Goal: Transaction & Acquisition: Purchase product/service

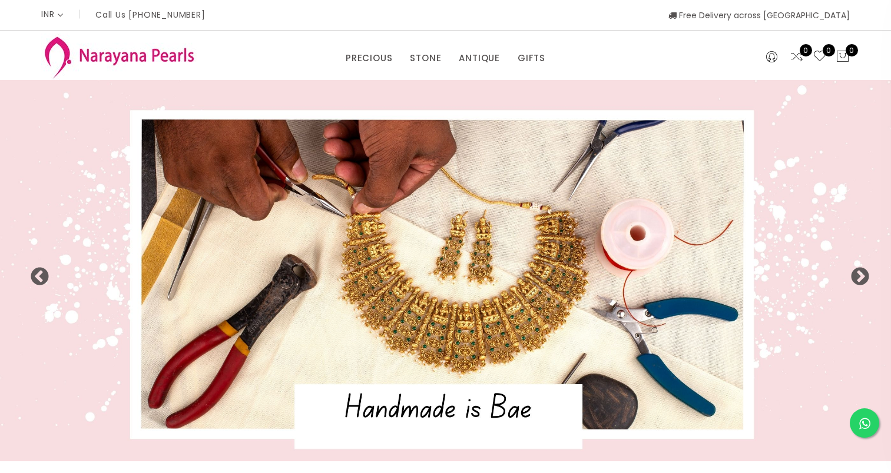
select select "INR"
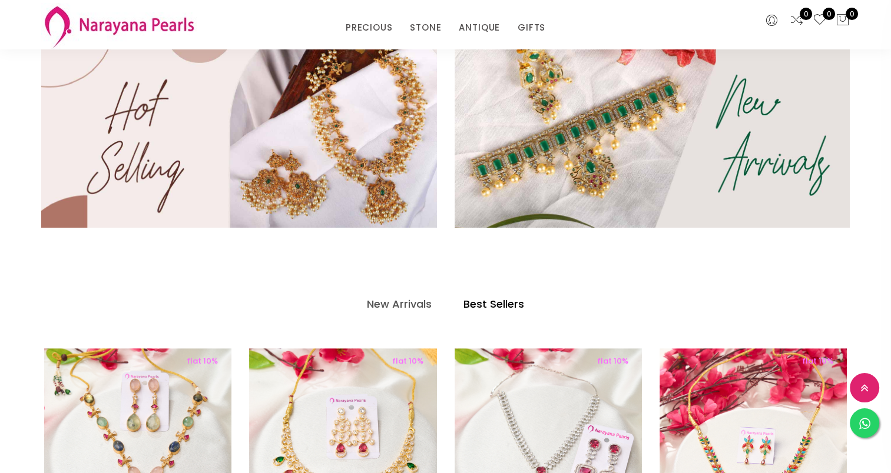
scroll to position [349, 0]
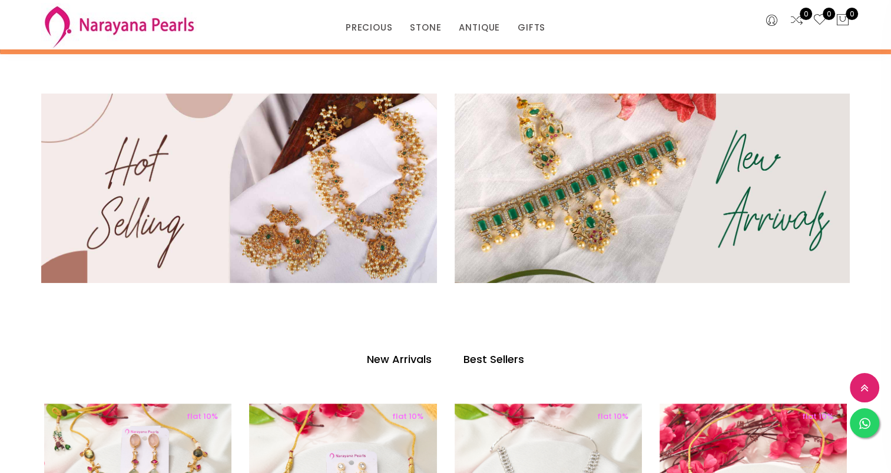
click at [393, 356] on h4 "New Arrivals" at bounding box center [399, 360] width 65 height 14
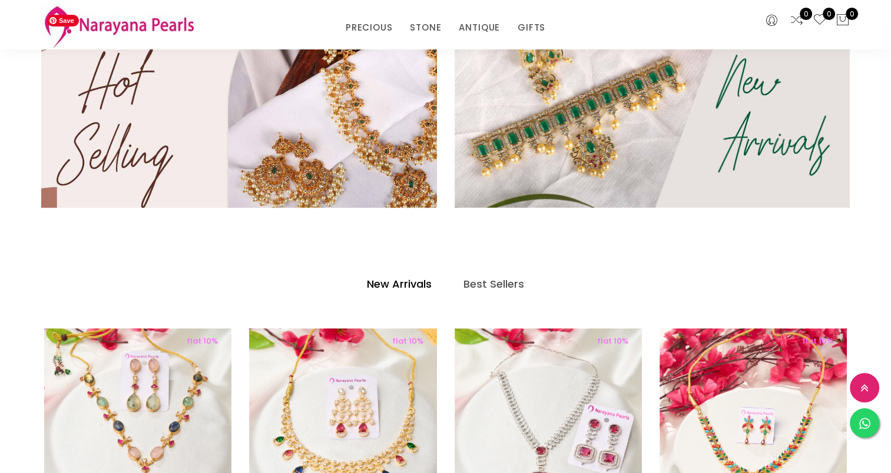
scroll to position [525, 0]
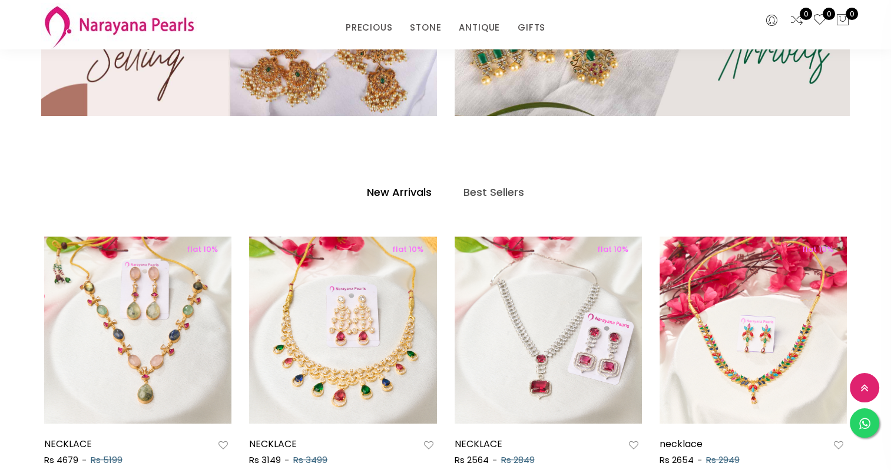
click at [396, 191] on h4 "New Arrivals" at bounding box center [399, 193] width 65 height 14
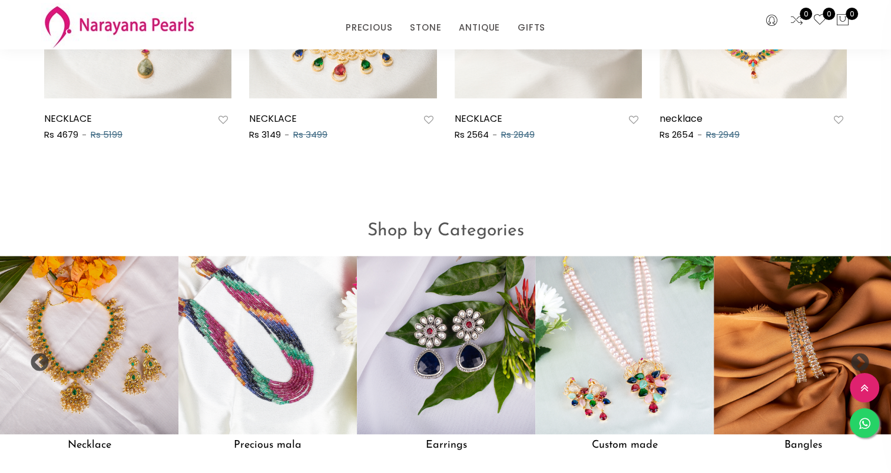
scroll to position [938, 0]
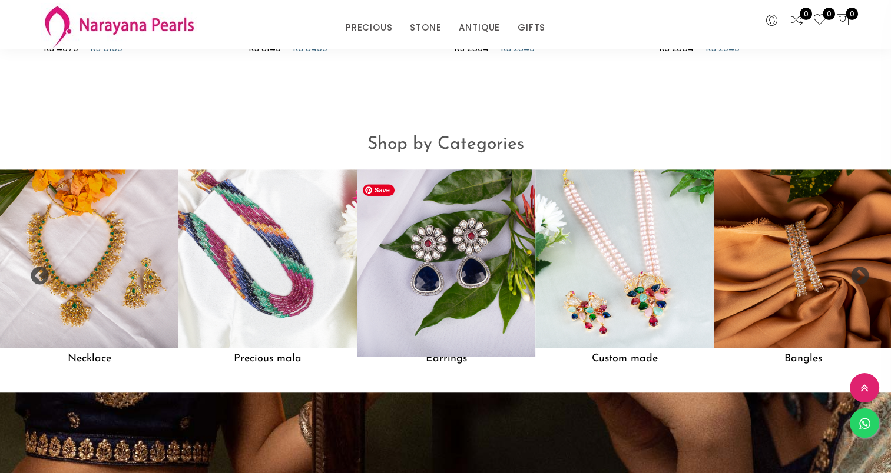
click at [456, 275] on img at bounding box center [446, 259] width 196 height 196
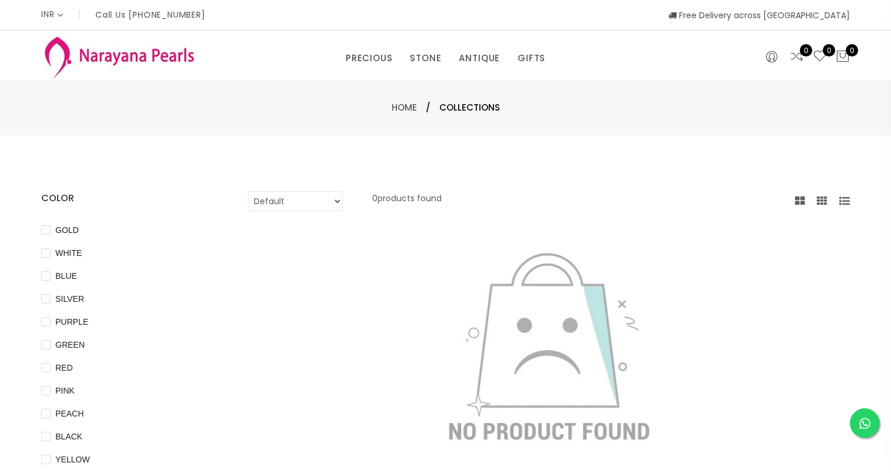
click at [318, 201] on select "Default Price - High to Low Price - Low to High" at bounding box center [295, 201] width 95 height 20
select select "priceLowToHigh"
click at [248, 191] on select "Default Price - High to Low Price - Low to High" at bounding box center [295, 201] width 95 height 20
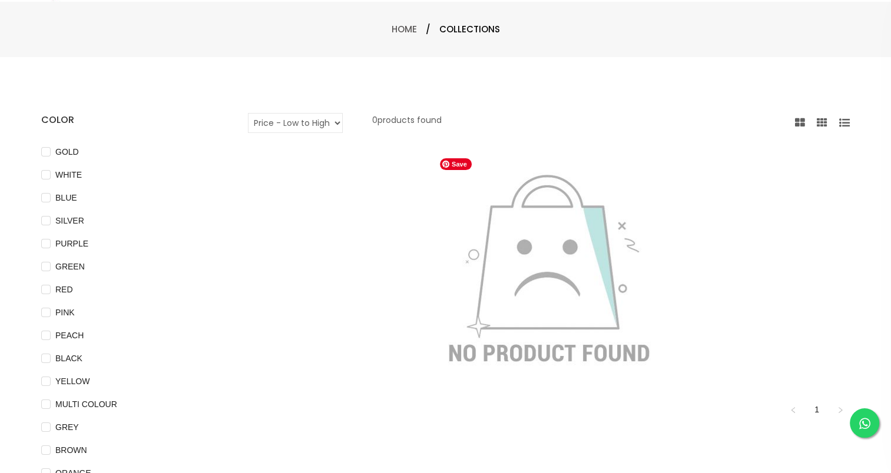
scroll to position [236, 0]
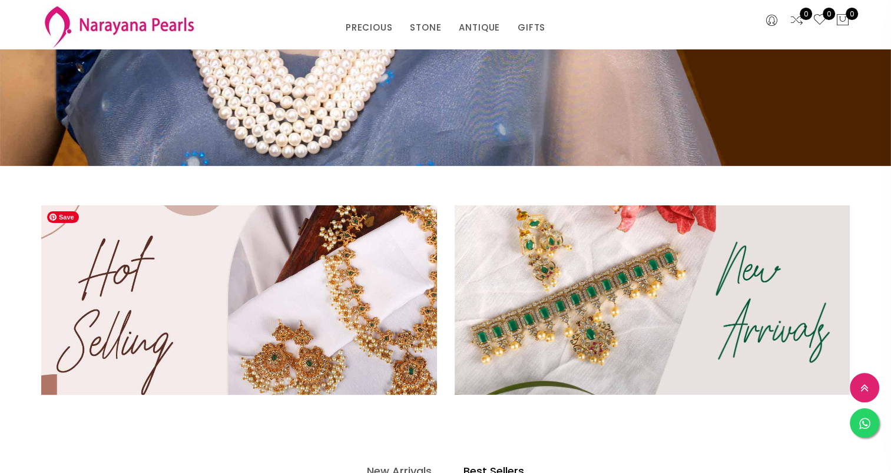
scroll to position [353, 0]
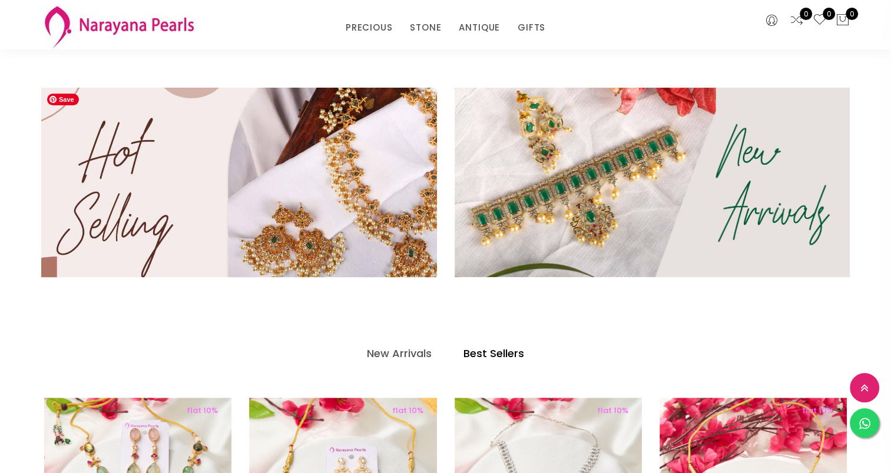
click at [279, 213] on img at bounding box center [239, 182] width 475 height 227
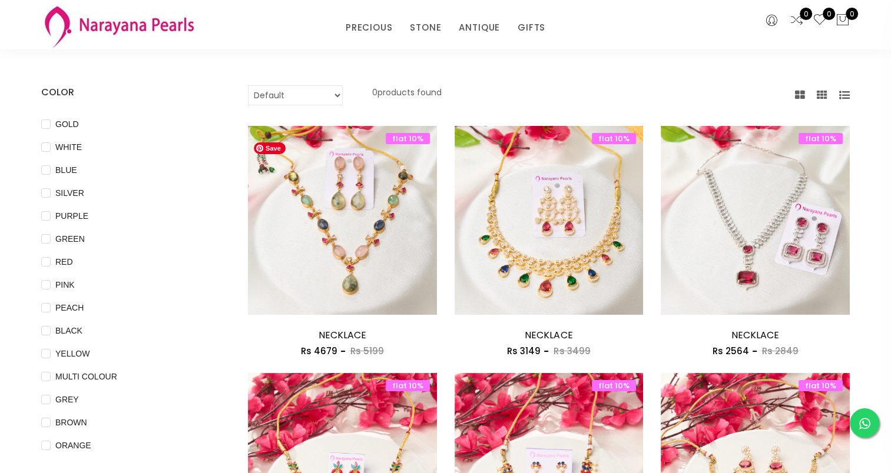
scroll to position [59, 0]
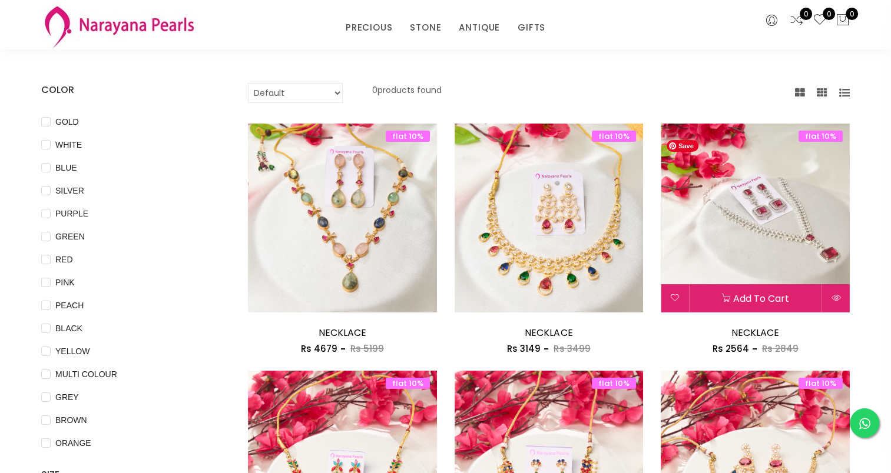
click at [717, 243] on img at bounding box center [755, 218] width 189 height 189
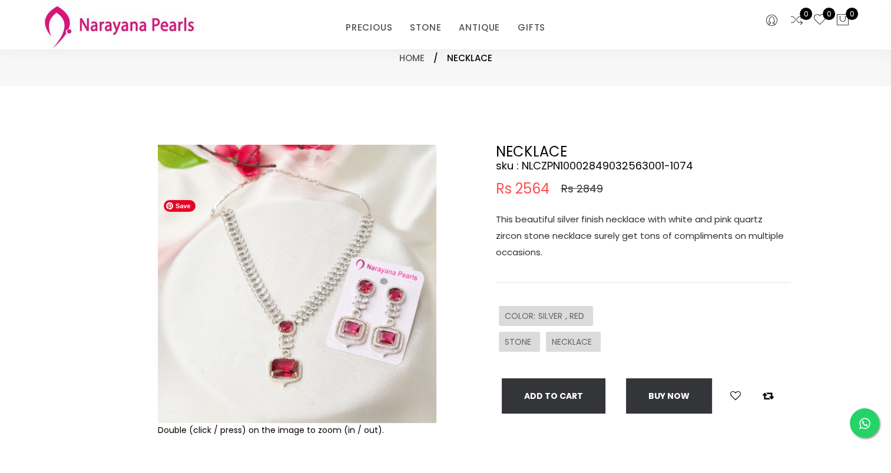
scroll to position [59, 0]
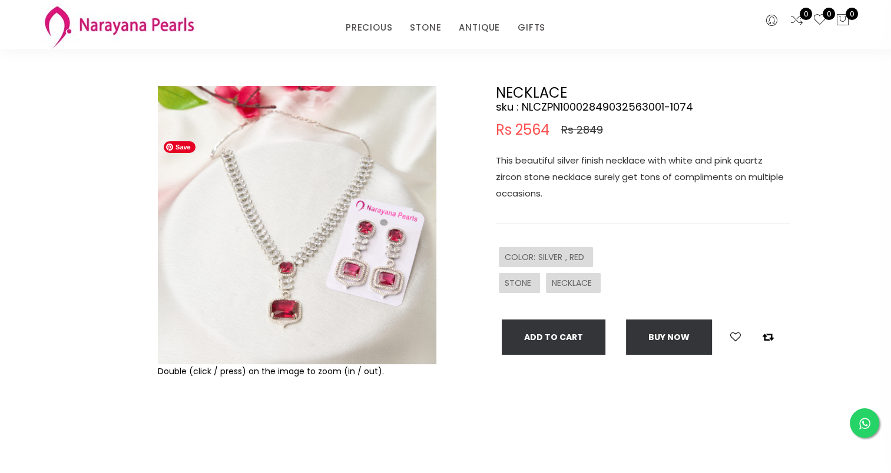
click at [283, 264] on img at bounding box center [297, 225] width 279 height 279
click at [296, 299] on img at bounding box center [297, 225] width 279 height 279
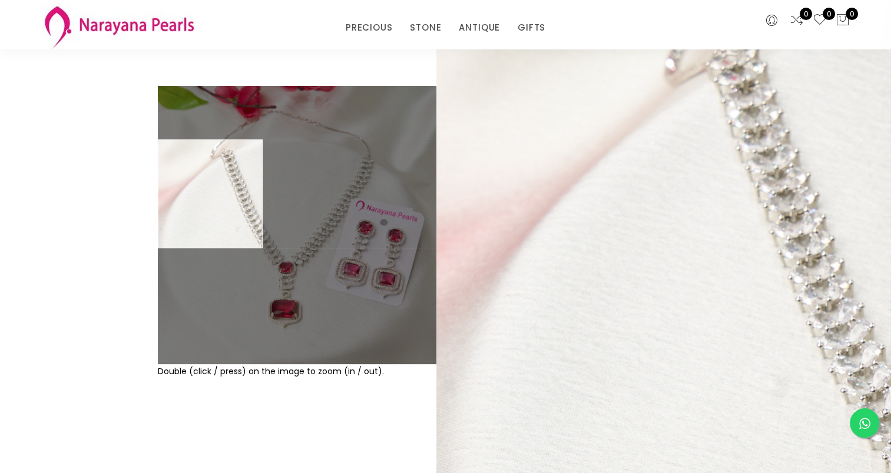
click at [58, 217] on div "Double (click / press) on the image to zoom (in / out). NECKLACE sku : NLCZPN10…" at bounding box center [445, 271] width 891 height 489
